Goal: Obtain resource: Download file/media

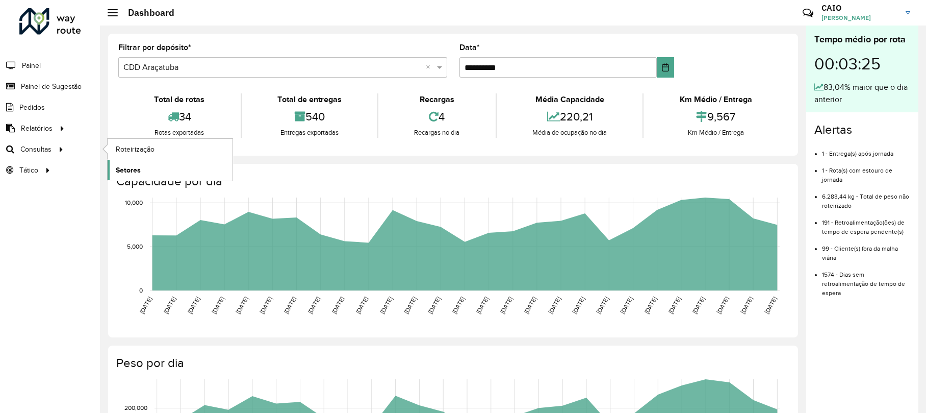
click at [131, 169] on span "Setores" at bounding box center [128, 170] width 25 height 11
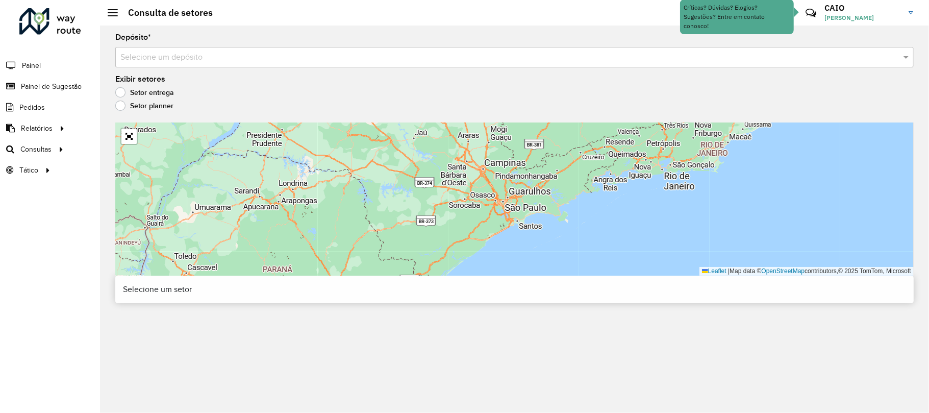
click at [319, 54] on input "text" at bounding box center [504, 58] width 768 height 12
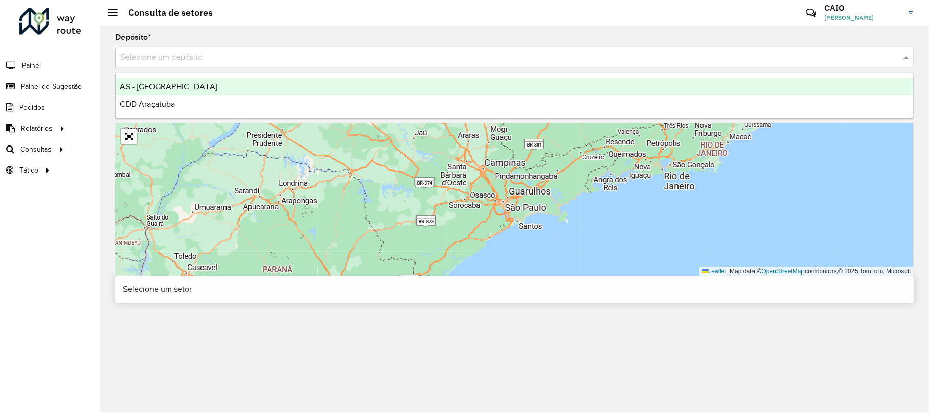
click at [236, 95] on div "CDD Araçatuba" at bounding box center [514, 103] width 797 height 17
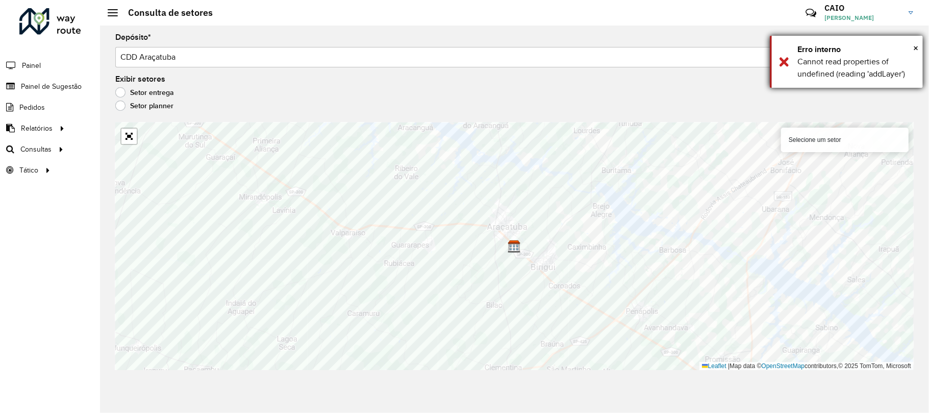
click at [912, 41] on div "× Erro interno Cannot read properties of undefined (reading 'addLayer')" at bounding box center [846, 62] width 153 height 52
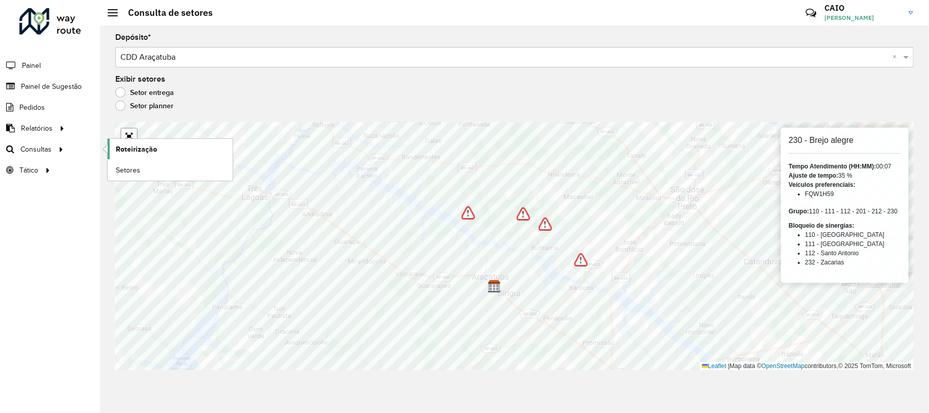
click at [133, 154] on span "Roteirização" at bounding box center [136, 149] width 41 height 11
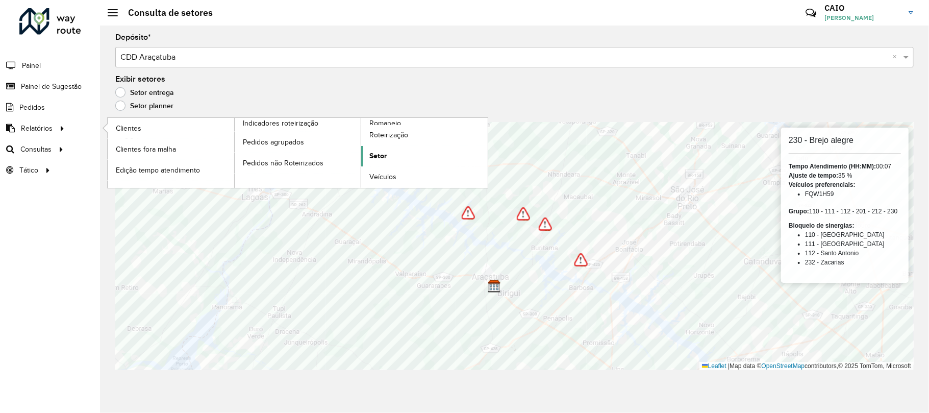
click at [370, 157] on span "Setor" at bounding box center [377, 156] width 17 height 11
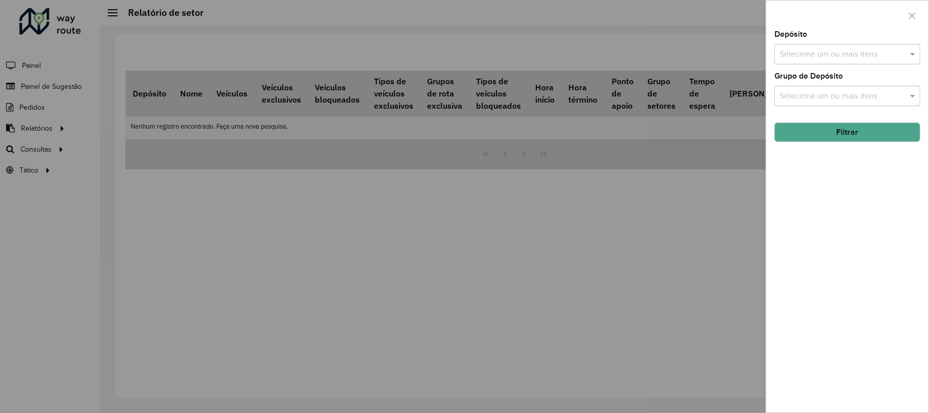
click at [817, 52] on input "text" at bounding box center [842, 54] width 131 height 12
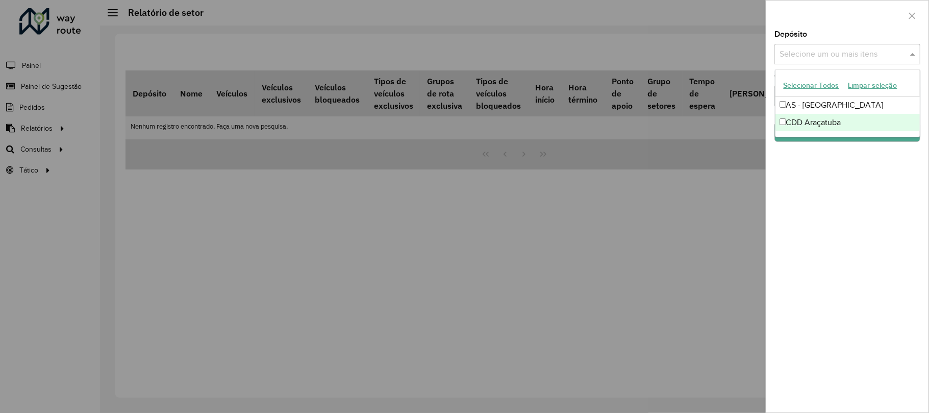
click at [811, 133] on ng-dropdown-panel "Selecionar Todos Limpar seleção AS - Araçatuba CDD Araçatuba" at bounding box center [847, 103] width 145 height 68
click at [803, 127] on div "CDD Araçatuba" at bounding box center [847, 122] width 144 height 17
click at [806, 176] on div "Depósito Selecione um ou mais itens CDD Araçatuba × × Grupo de Depósito Selecio…" at bounding box center [847, 222] width 162 height 382
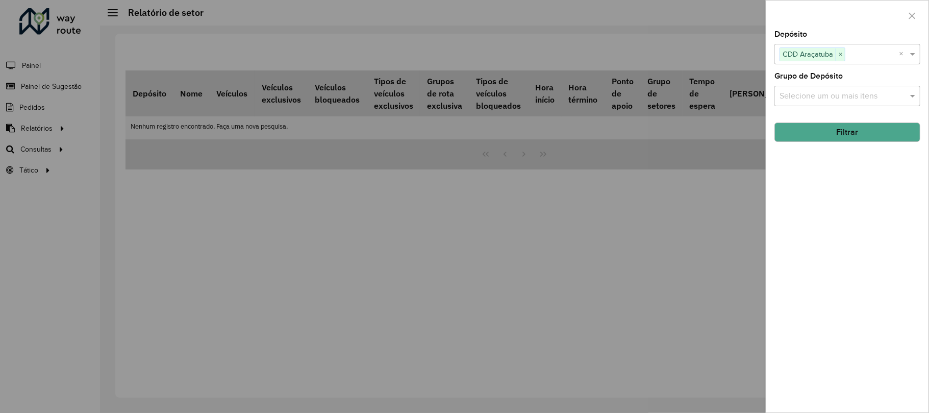
click at [813, 133] on button "Filtrar" at bounding box center [847, 131] width 146 height 19
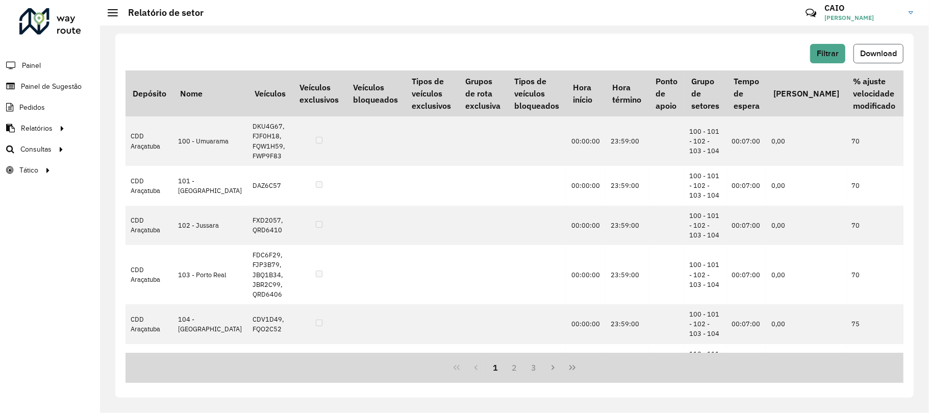
click at [868, 52] on span "Download" at bounding box center [878, 53] width 37 height 9
